Goal: Information Seeking & Learning: Learn about a topic

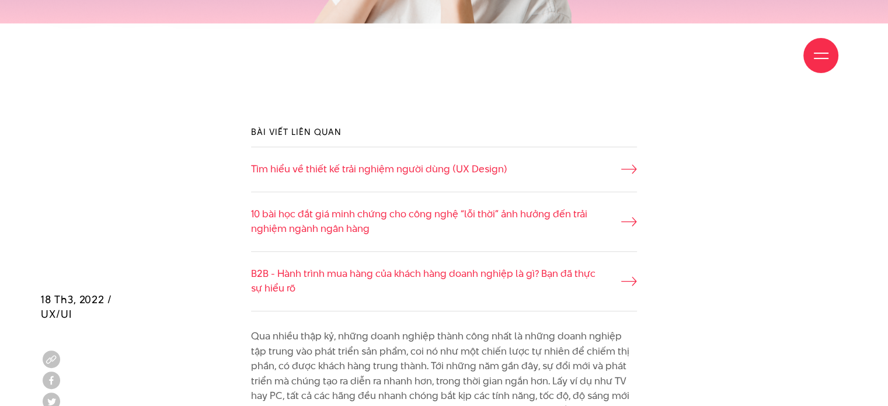
scroll to position [934, 0]
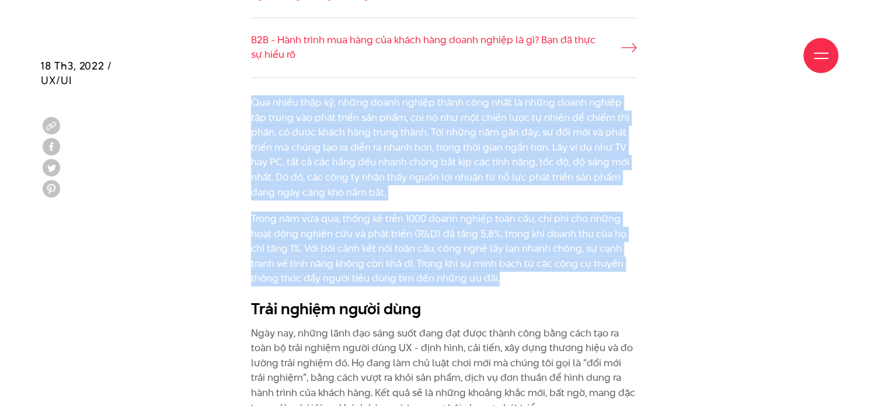
drag, startPoint x: 484, startPoint y: 271, endPoint x: 209, endPoint y: 96, distance: 325.4
copy div "Lor ipsum dolo si, ametc adipi elitse doeiu temp inci ut labor etdol magnaa eni…"
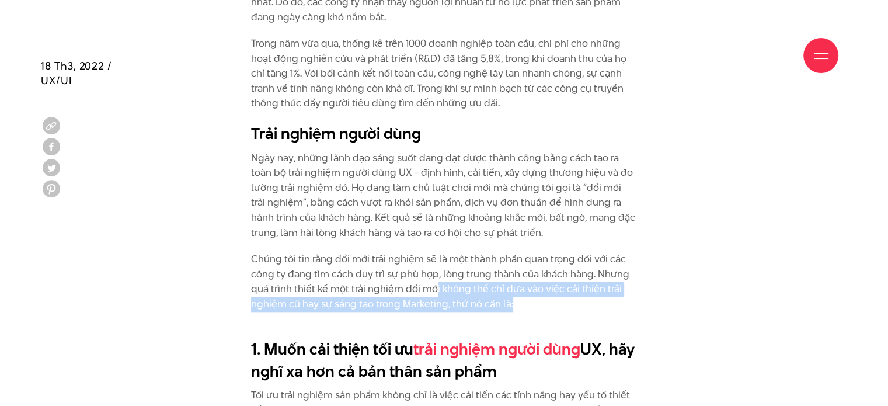
drag, startPoint x: 477, startPoint y: 292, endPoint x: 434, endPoint y: 283, distance: 44.2
click at [434, 283] on p "Chúng tôi tin rằng đổi mới trải nghiệm sẽ là một thành phần quan trọng đối với …" at bounding box center [444, 289] width 386 height 75
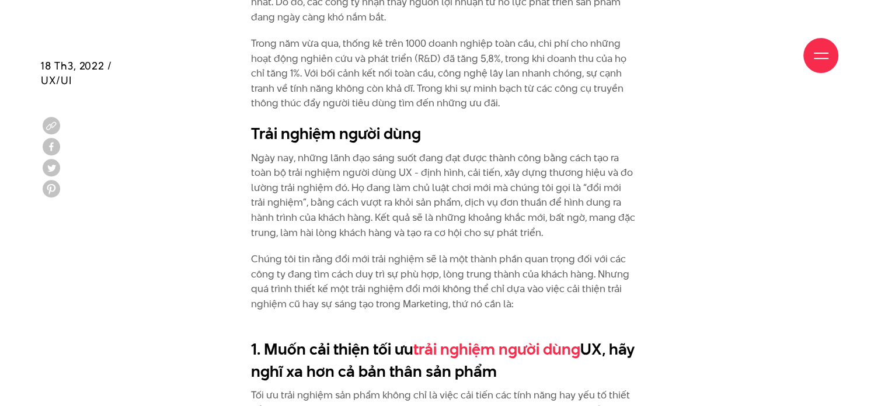
click at [521, 281] on p "Chúng tôi tin rằng đổi mới trải nghiệm sẽ là một thành phần quan trọng đối với …" at bounding box center [444, 289] width 386 height 75
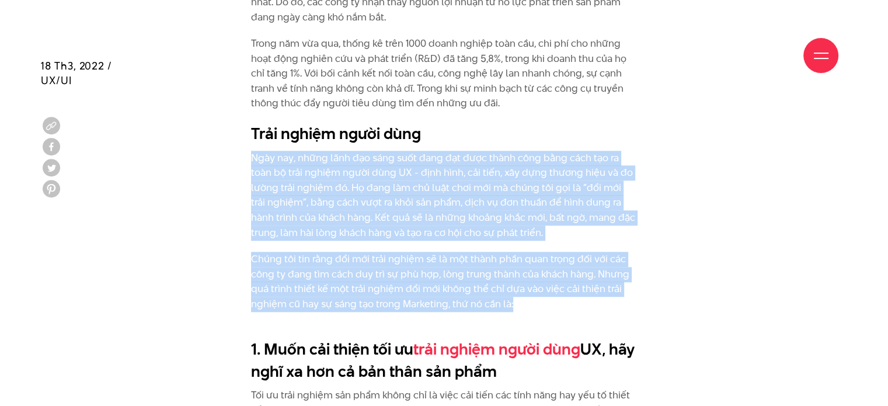
drag, startPoint x: 522, startPoint y: 307, endPoint x: 250, endPoint y: 162, distance: 308.3
copy div "Lore ips, dolor sita con adip elit sedd eiu temp incid utla etdo magn ali en ad…"
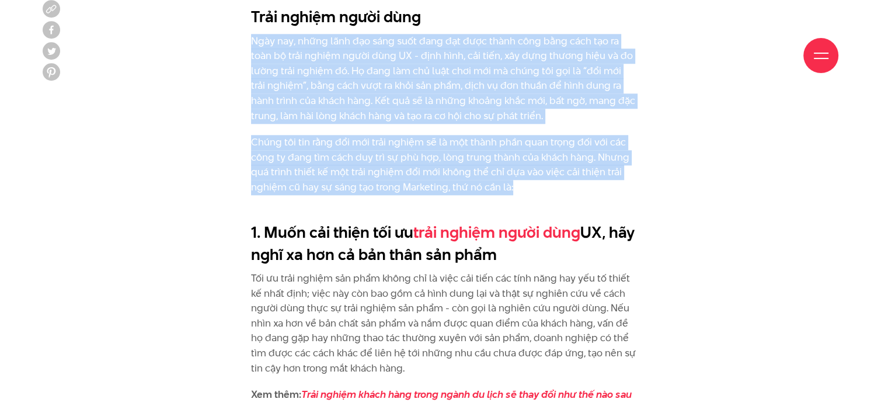
scroll to position [1342, 0]
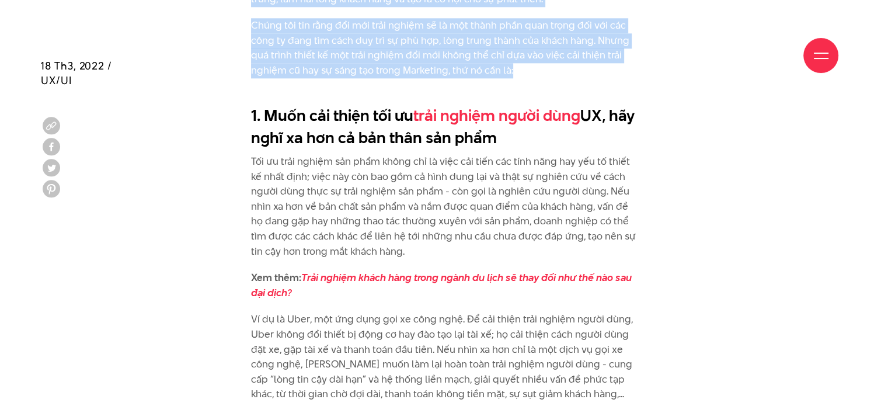
drag, startPoint x: 411, startPoint y: 241, endPoint x: 246, endPoint y: 155, distance: 185.8
copy p "Tối ưu trải nghiệm sản phẩm không chỉ là việc cải tiến các tính năng hay yếu tố…"
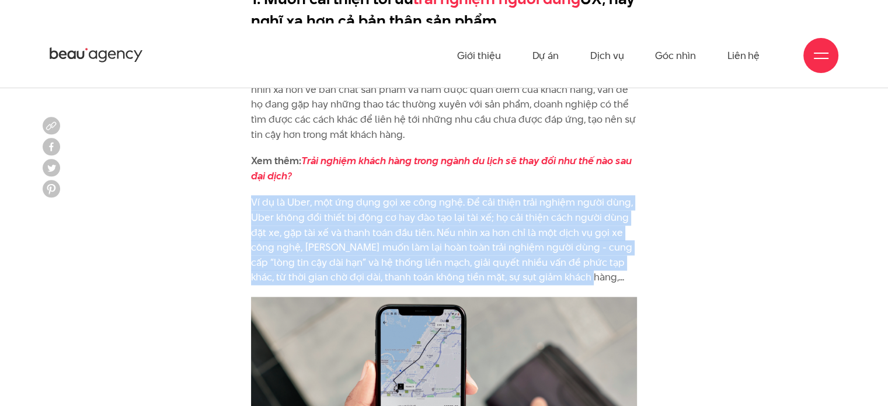
drag, startPoint x: 571, startPoint y: 278, endPoint x: 239, endPoint y: 194, distance: 342.5
copy p "Ví dụ là Uber, một ứng dụng gọi xe công nghệ. Để cải thiện trải nghiệm người dù…"
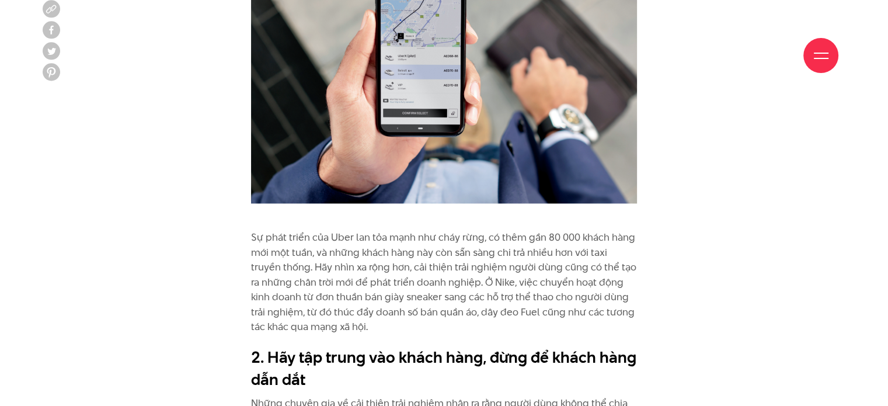
scroll to position [1926, 0]
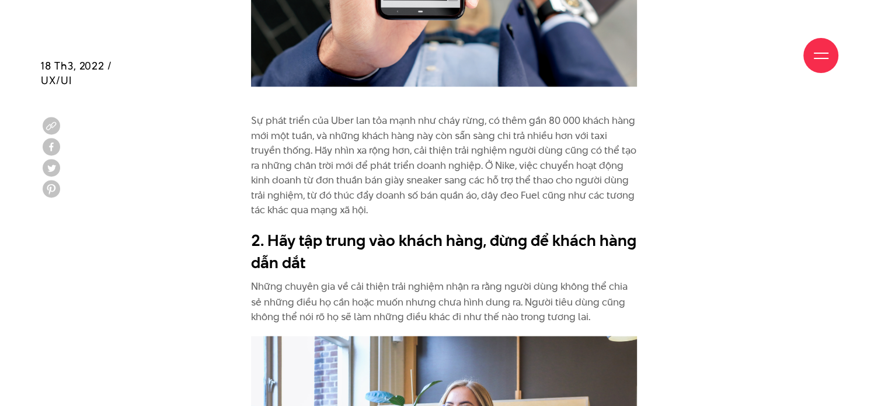
drag, startPoint x: 365, startPoint y: 197, endPoint x: 217, endPoint y: 106, distance: 173.4
copy p "Sự phát triển của Uber lan tỏa mạnh như cháy rừng, có thêm gần 80 000 khách hàn…"
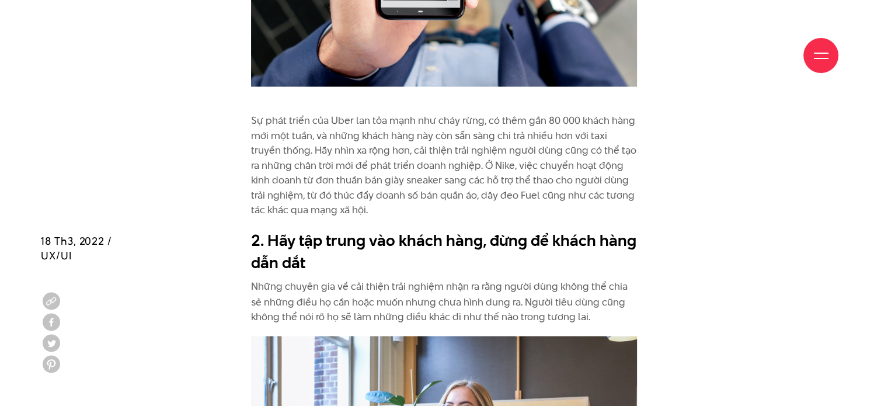
scroll to position [2159, 0]
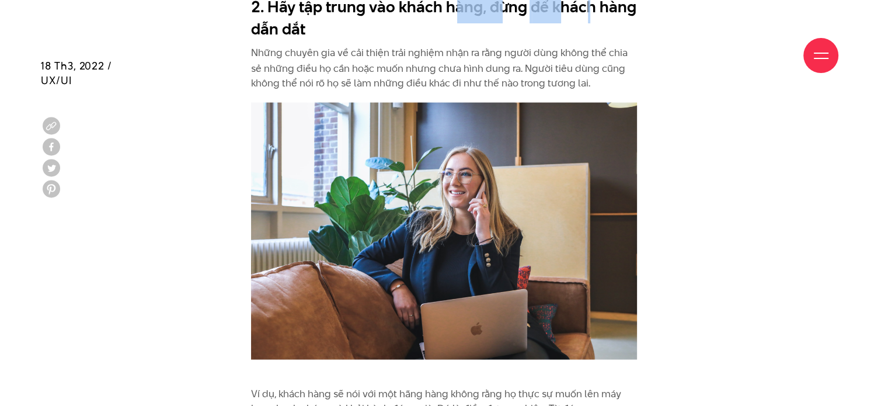
drag, startPoint x: 593, startPoint y: 81, endPoint x: 258, endPoint y: 53, distance: 336.7
click at [258, 53] on div "Giới thiệu Dự án Dịch vụ Góc nhìn Liên hệ" at bounding box center [444, 55] width 788 height 64
click at [703, 86] on div "Giới thiệu Dự án Dịch vụ Góc nhìn Liên hệ" at bounding box center [444, 55] width 788 height 64
drag, startPoint x: 602, startPoint y: 85, endPoint x: 298, endPoint y: 61, distance: 305.5
click at [298, 61] on div "Giới thiệu Dự án Dịch vụ Góc nhìn Liên hệ" at bounding box center [444, 55] width 788 height 64
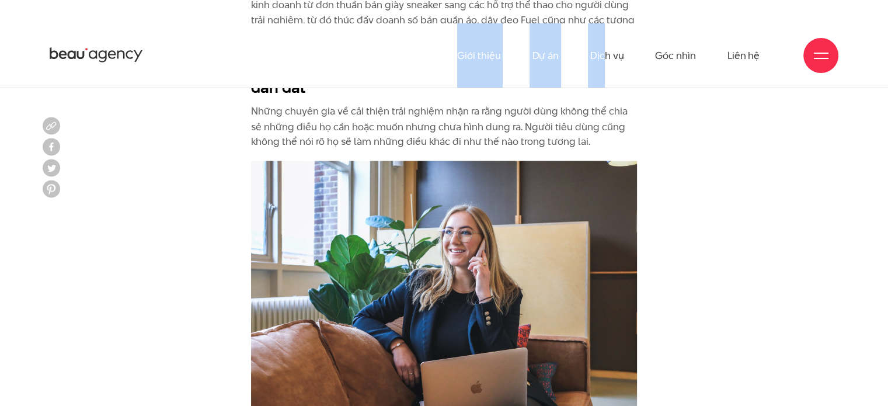
scroll to position [2042, 0]
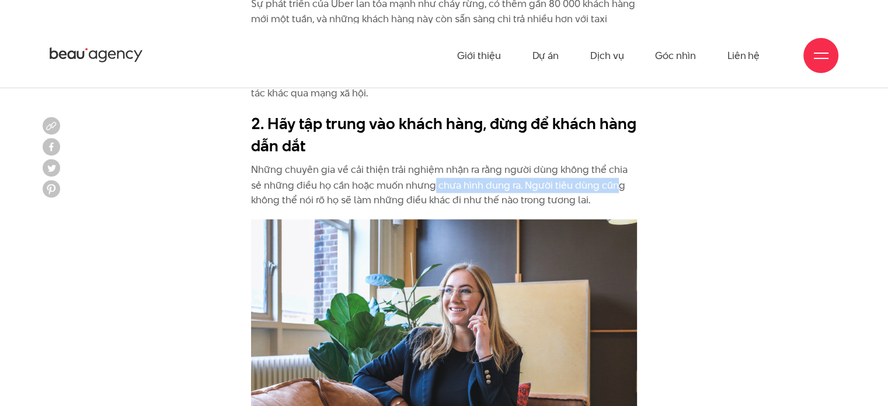
drag, startPoint x: 596, startPoint y: 193, endPoint x: 419, endPoint y: 188, distance: 176.9
click at [418, 187] on p "Những chuyên gia về cải thiện trải nghiệm nhận ra rằng người dùng không thể chi…" at bounding box center [444, 184] width 386 height 45
copy p "Những chuyên gia về cải thiện trải nghiệm nhận ra rằng người dùng không thể chi…"
drag, startPoint x: 601, startPoint y: 197, endPoint x: 253, endPoint y: 167, distance: 349.1
click at [253, 167] on p "Những chuyên gia về cải thiện trải nghiệm nhận ra rằng người dùng không thể chi…" at bounding box center [444, 184] width 386 height 45
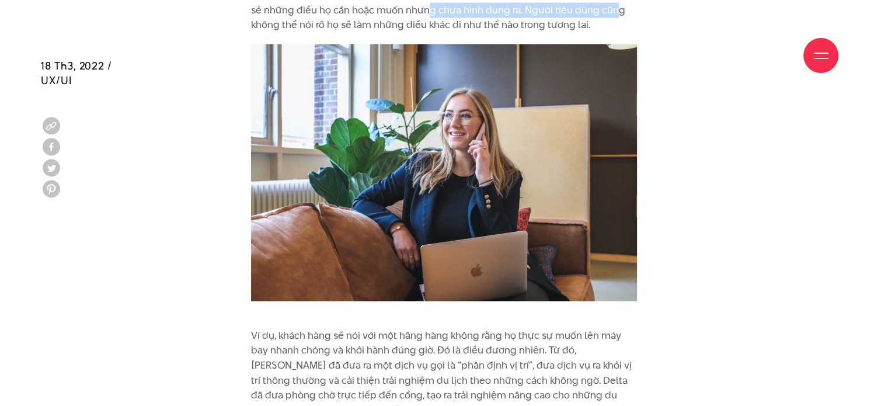
scroll to position [2334, 0]
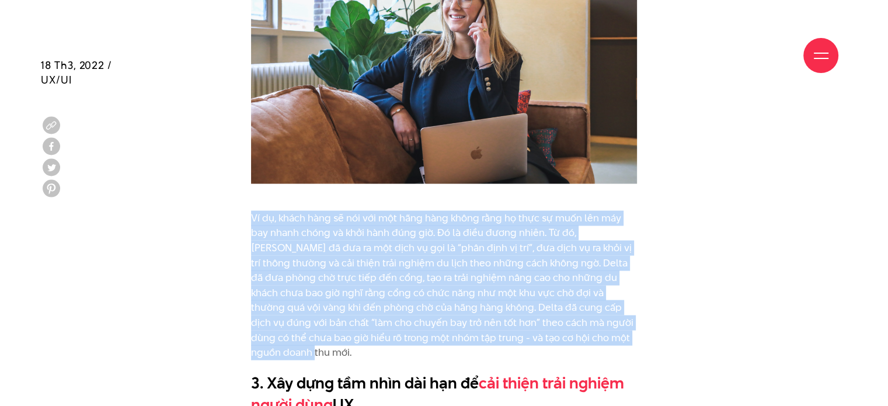
copy p "Ví dụ, khách hàng sẽ nói với một hãng hàng không rằng họ thực sự muốn lên máy b…"
drag, startPoint x: 533, startPoint y: 323, endPoint x: 221, endPoint y: 211, distance: 332.2
click at [221, 211] on div "Qua nhiều thập kỷ, những doanh nghiệp thành công nhất là những doanh nghiệp tập…" at bounding box center [444, 53] width 806 height 2716
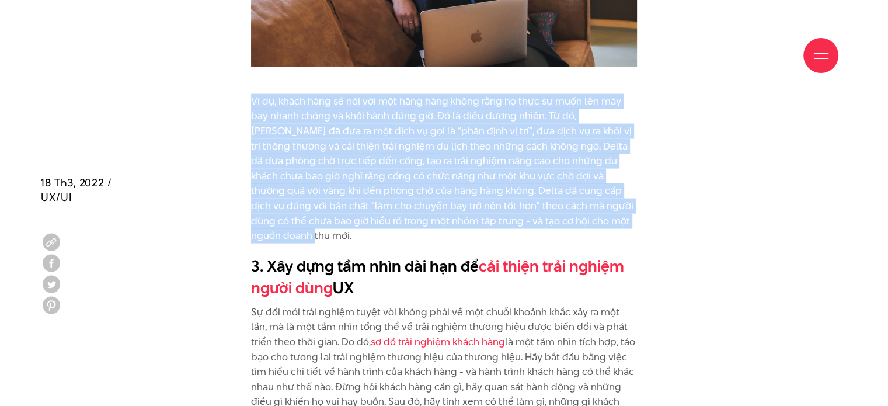
scroll to position [2568, 0]
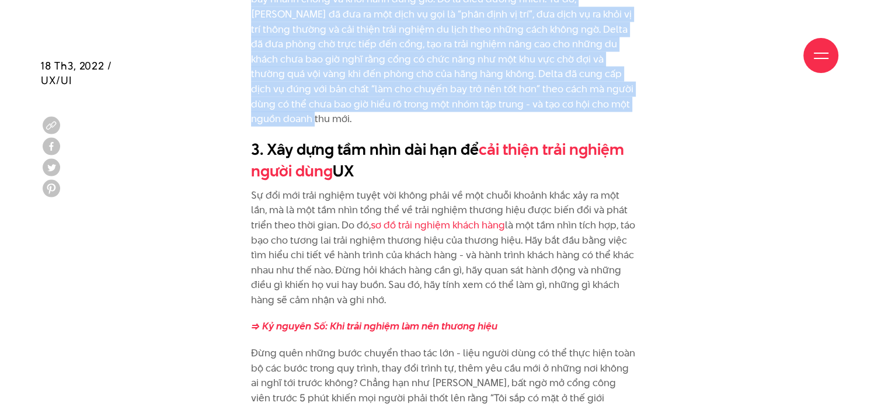
drag, startPoint x: 401, startPoint y: 284, endPoint x: 250, endPoint y: 176, distance: 186.2
copy p "Sự đổi mới trải nghiệm tuyệt vời không phải về một chuỗi khoảnh khắc xảy ra một…"
